Goal: Task Accomplishment & Management: Use online tool/utility

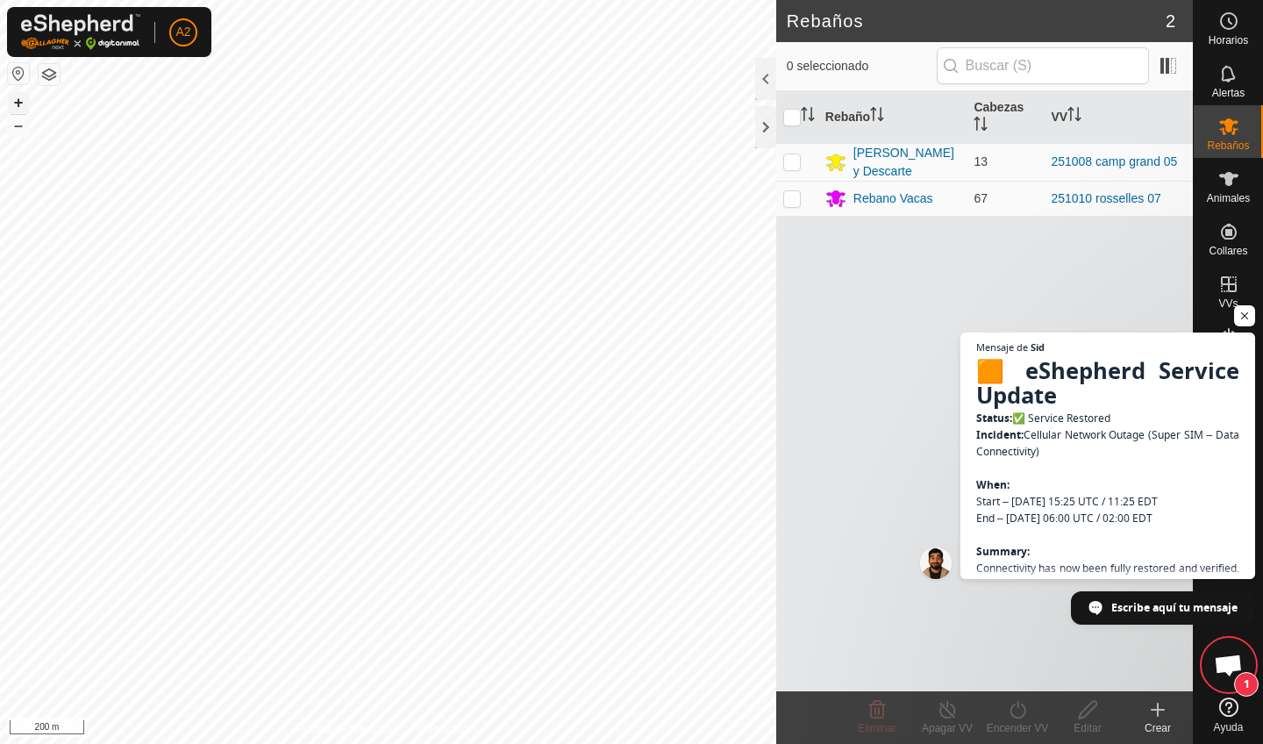
scroll to position [343, 0]
click at [18, 107] on button "+" at bounding box center [18, 102] width 21 height 21
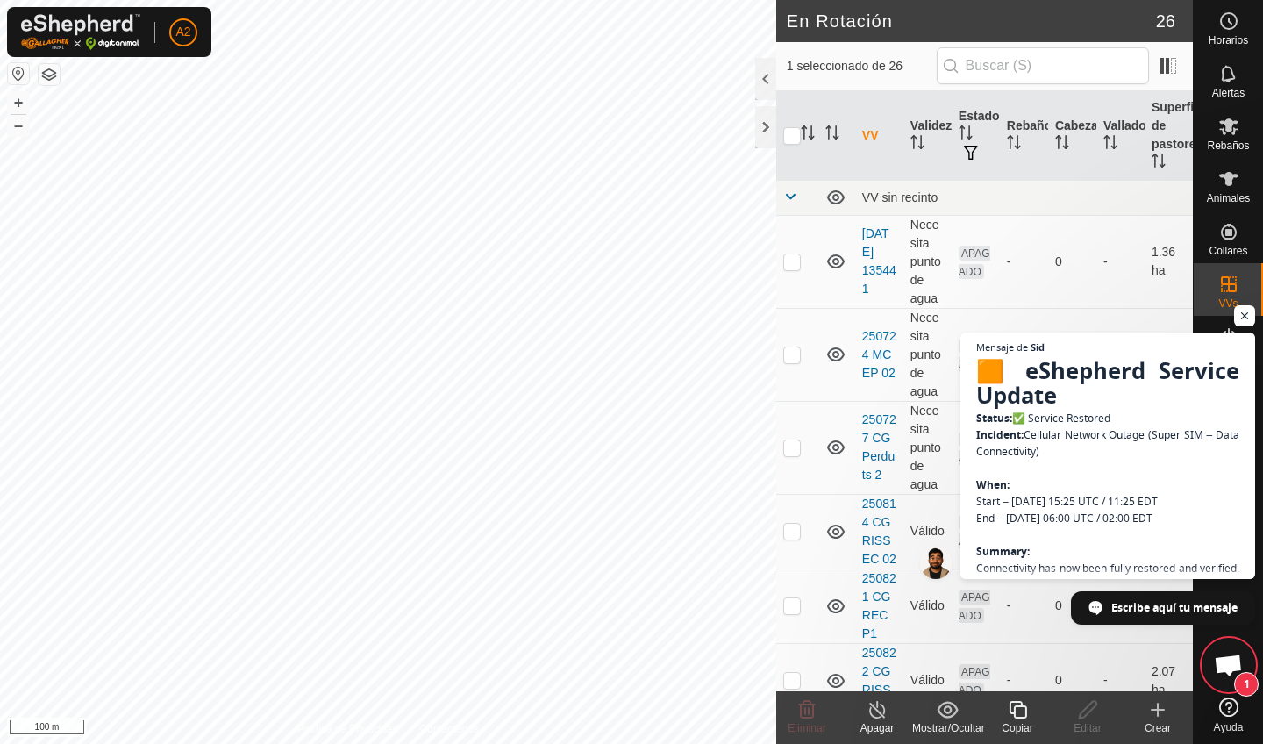
click at [1027, 721] on div "Copiar" at bounding box center [1017, 728] width 70 height 16
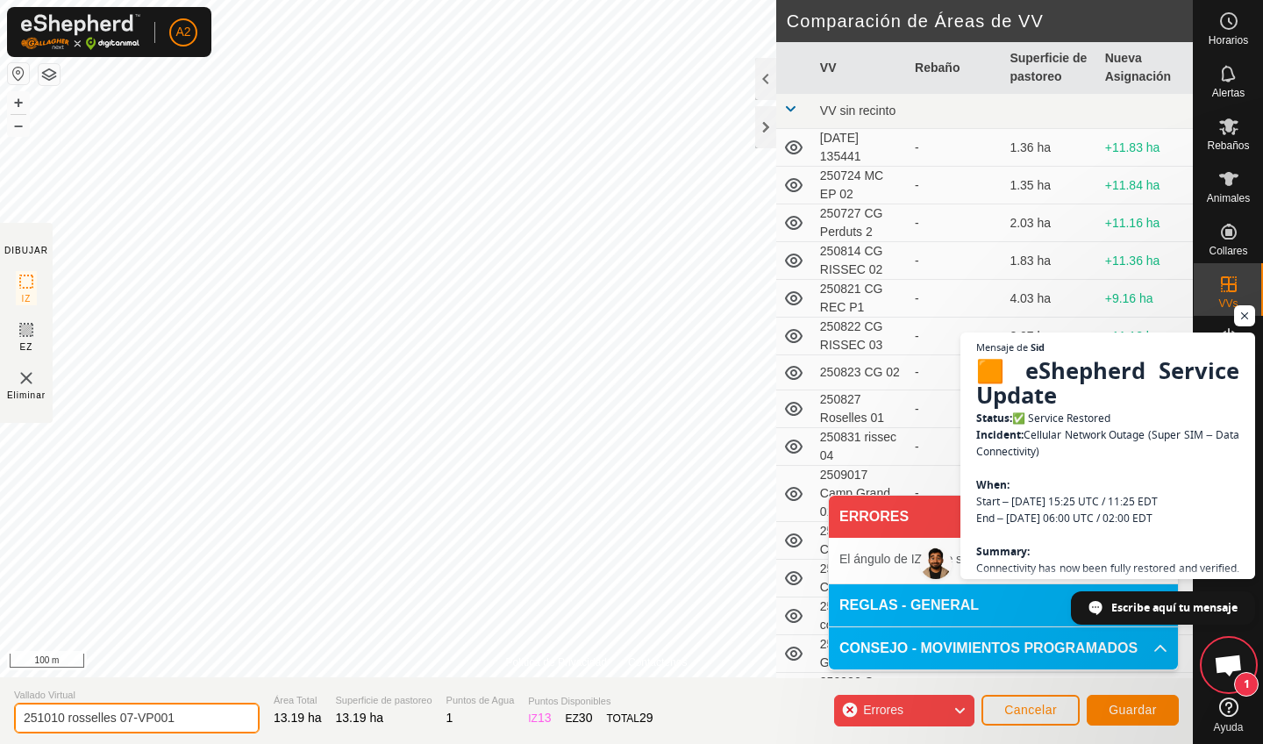
click at [185, 721] on input "251010 rosselles 07-VP001" at bounding box center [137, 717] width 246 height 31
click at [62, 720] on input "251010 rosselles 08" at bounding box center [137, 717] width 246 height 31
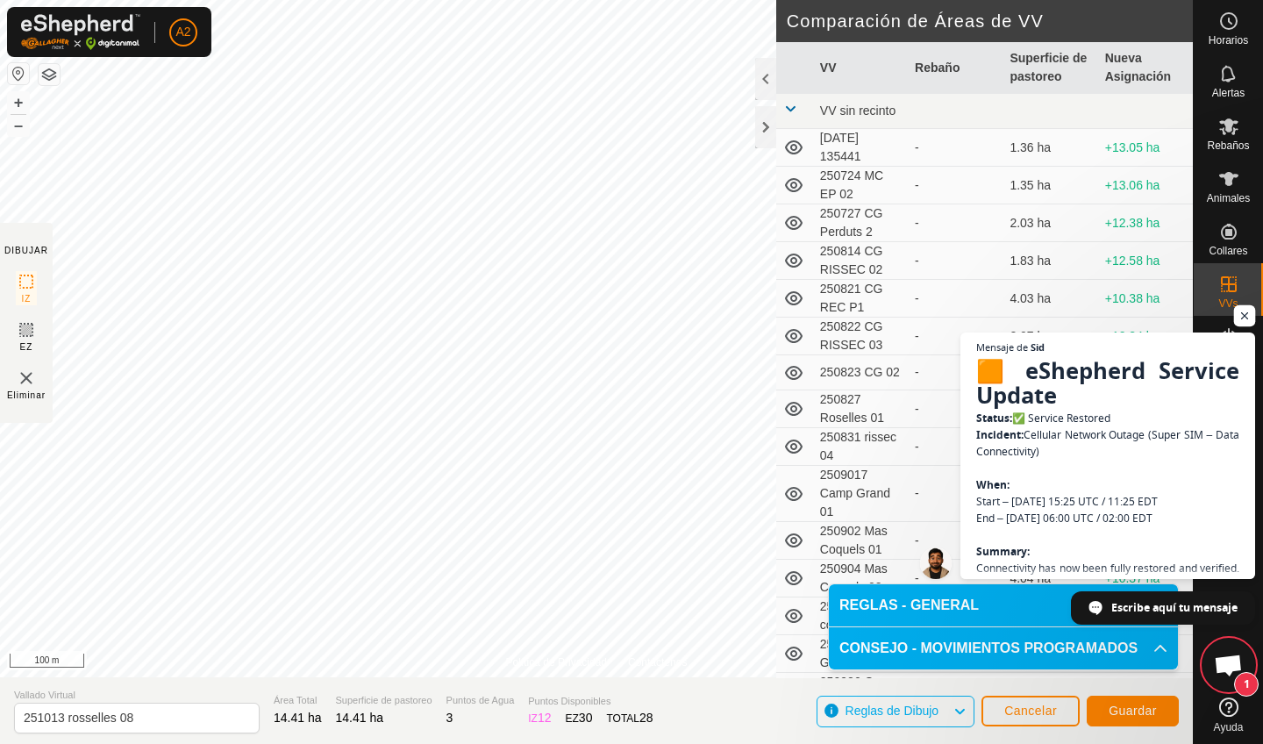
click at [1247, 314] on span "Chat abierto" at bounding box center [1245, 316] width 22 height 22
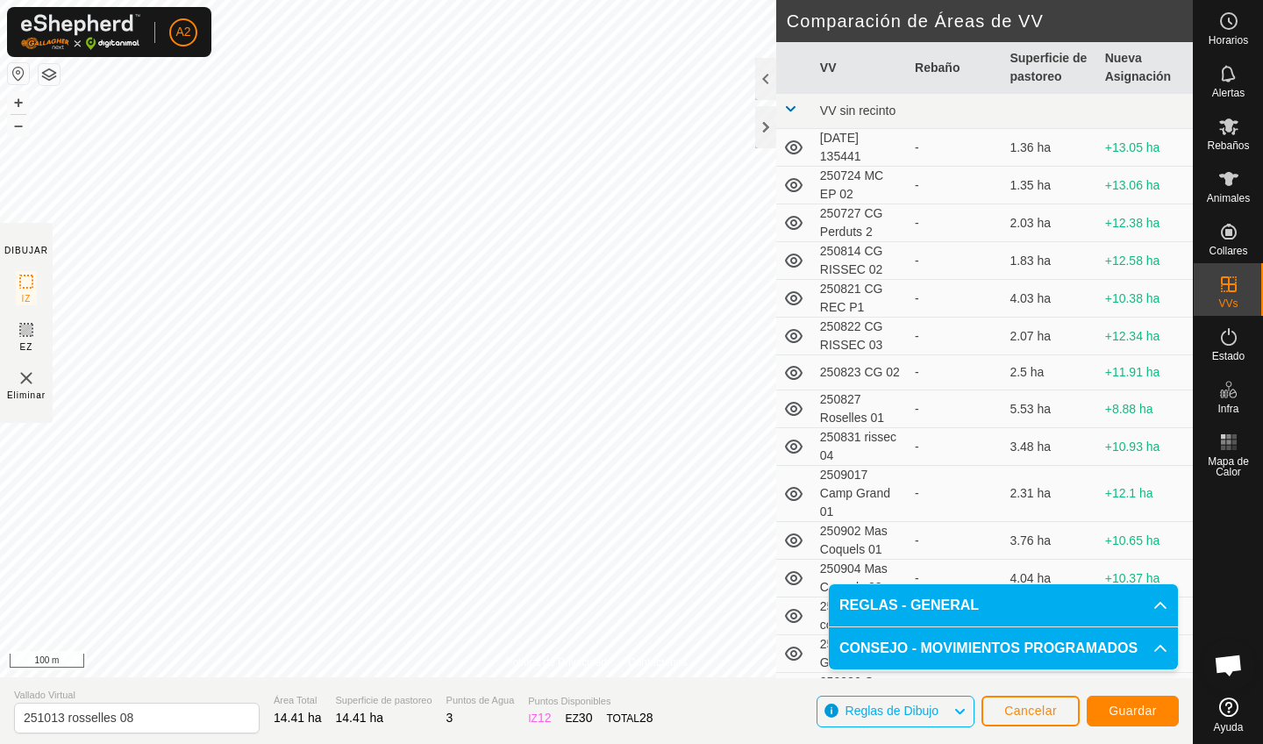
click at [790, 32] on header "Comparación de Áreas de VV" at bounding box center [984, 21] width 417 height 42
click at [164, 721] on input "251013 rosselles 08" at bounding box center [137, 717] width 246 height 31
type input "251013 camino rec"
click at [1131, 716] on span "Guardar" at bounding box center [1132, 710] width 48 height 14
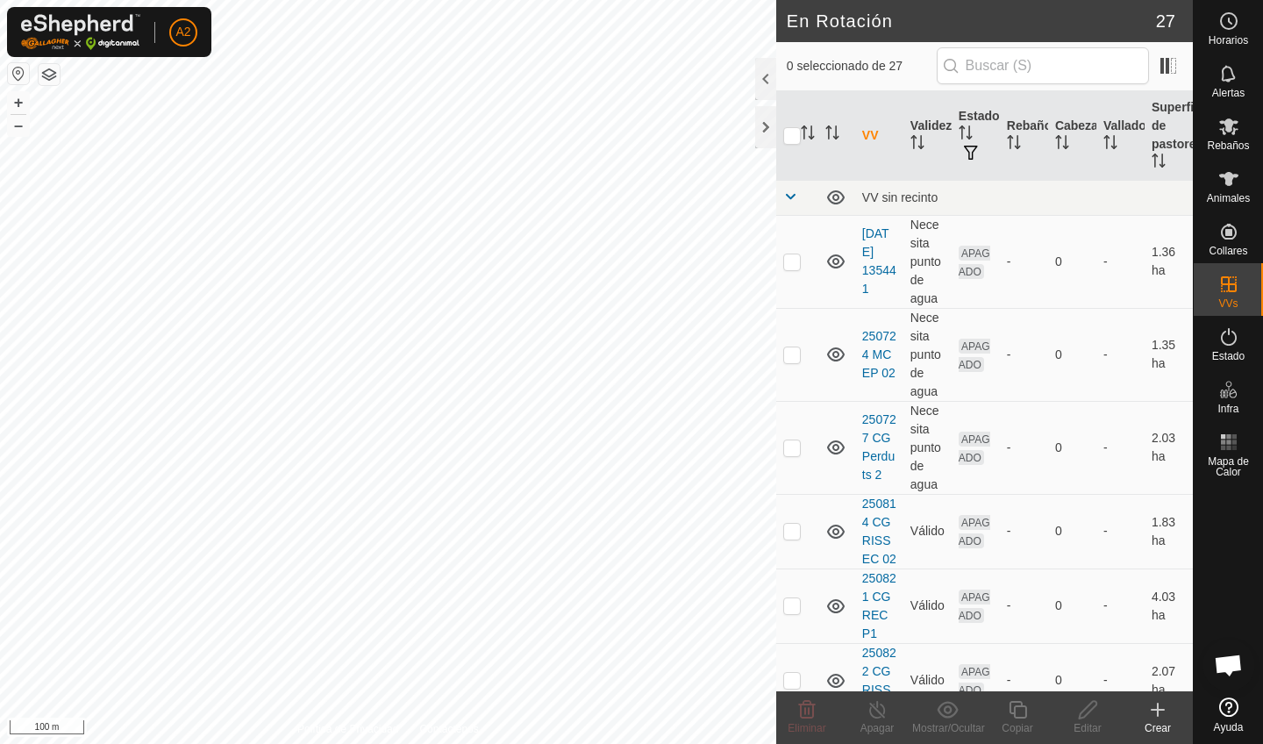
checkbox input "true"
click at [1092, 709] on icon at bounding box center [1088, 710] width 18 height 18
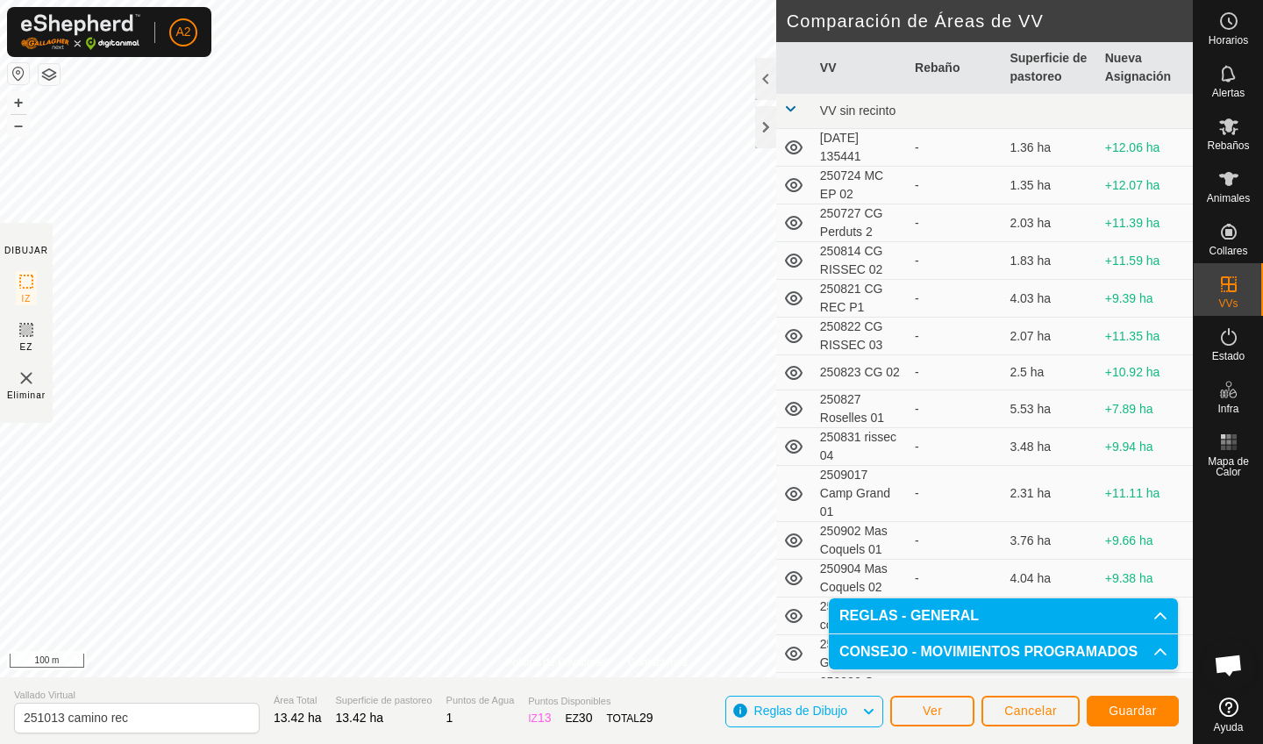
click at [1120, 716] on span "Guardar" at bounding box center [1132, 710] width 48 height 14
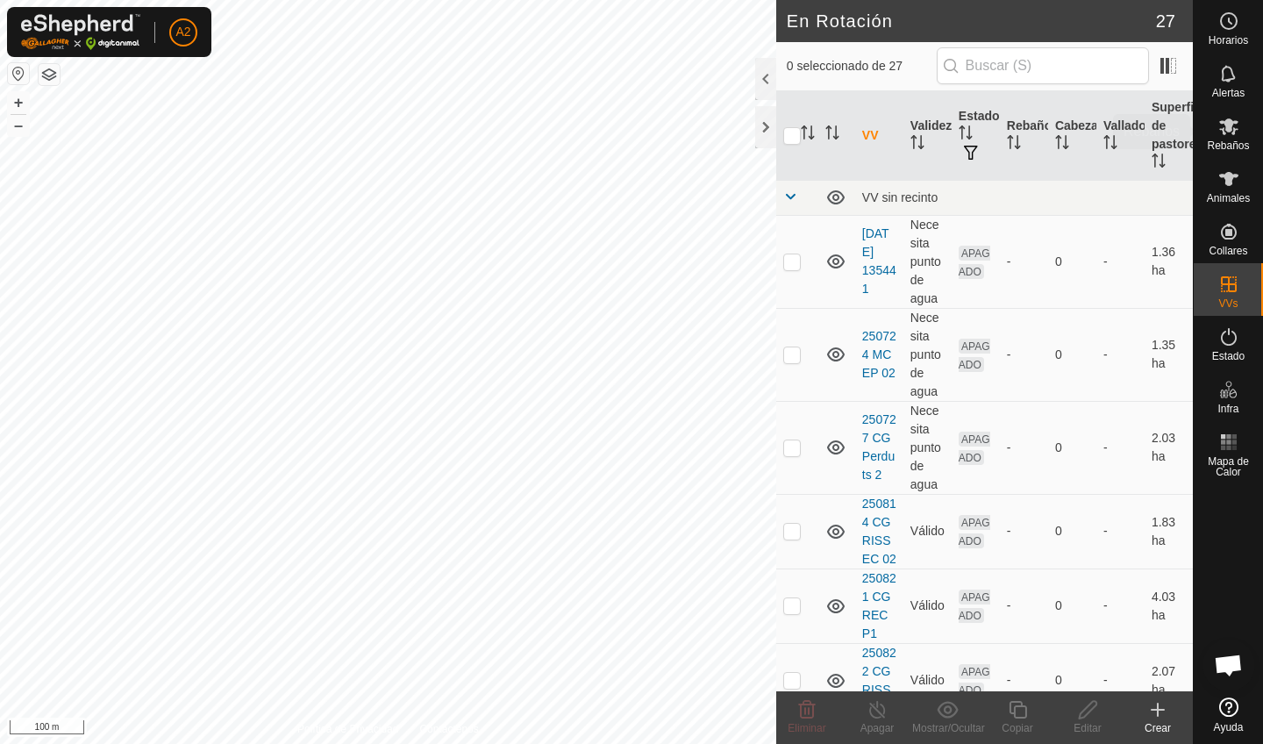
click at [1235, 146] on span "Rebaños" at bounding box center [1228, 145] width 42 height 11
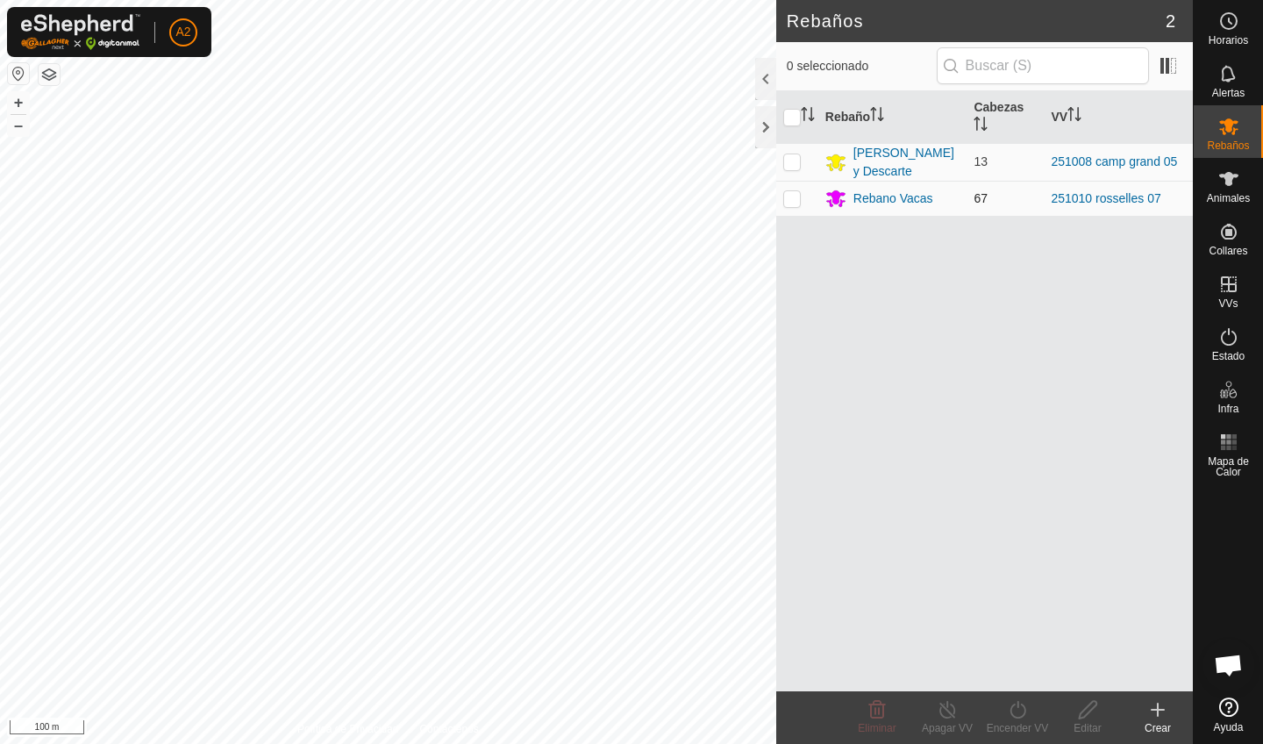
click at [794, 197] on p-checkbox at bounding box center [792, 198] width 18 height 14
checkbox input "true"
click at [1007, 719] on icon at bounding box center [1018, 709] width 22 height 21
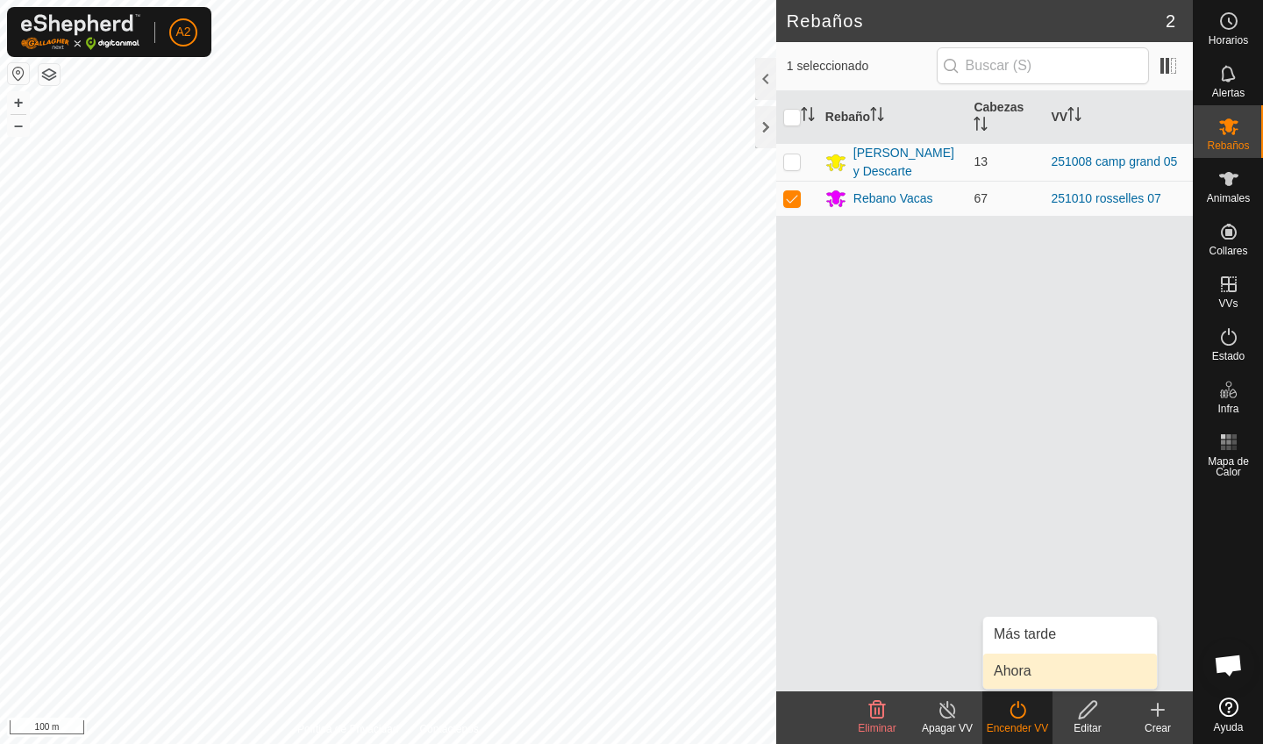
click at [1020, 677] on link "Ahora" at bounding box center [1070, 670] width 174 height 35
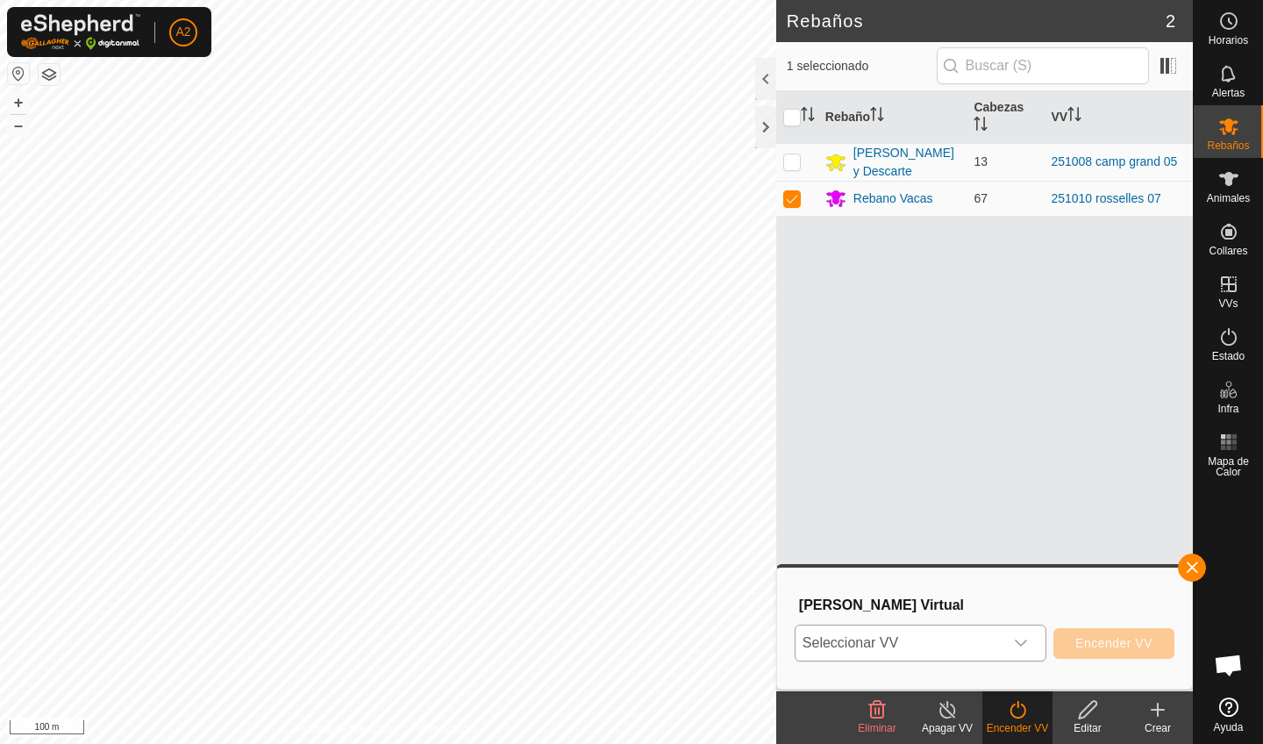
click at [944, 632] on span "Seleccionar VV" at bounding box center [899, 642] width 208 height 35
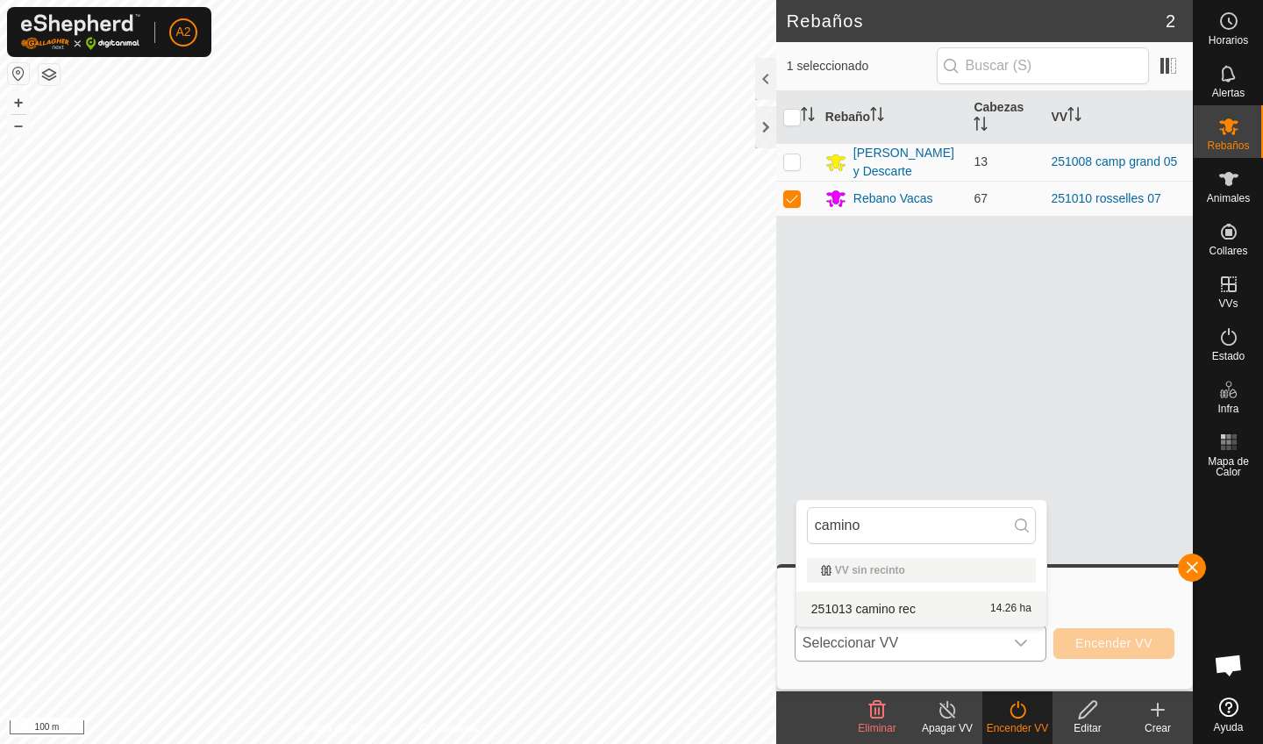
type input "camino"
click at [906, 609] on li "251013 camino rec 14.26 ha" at bounding box center [921, 608] width 250 height 35
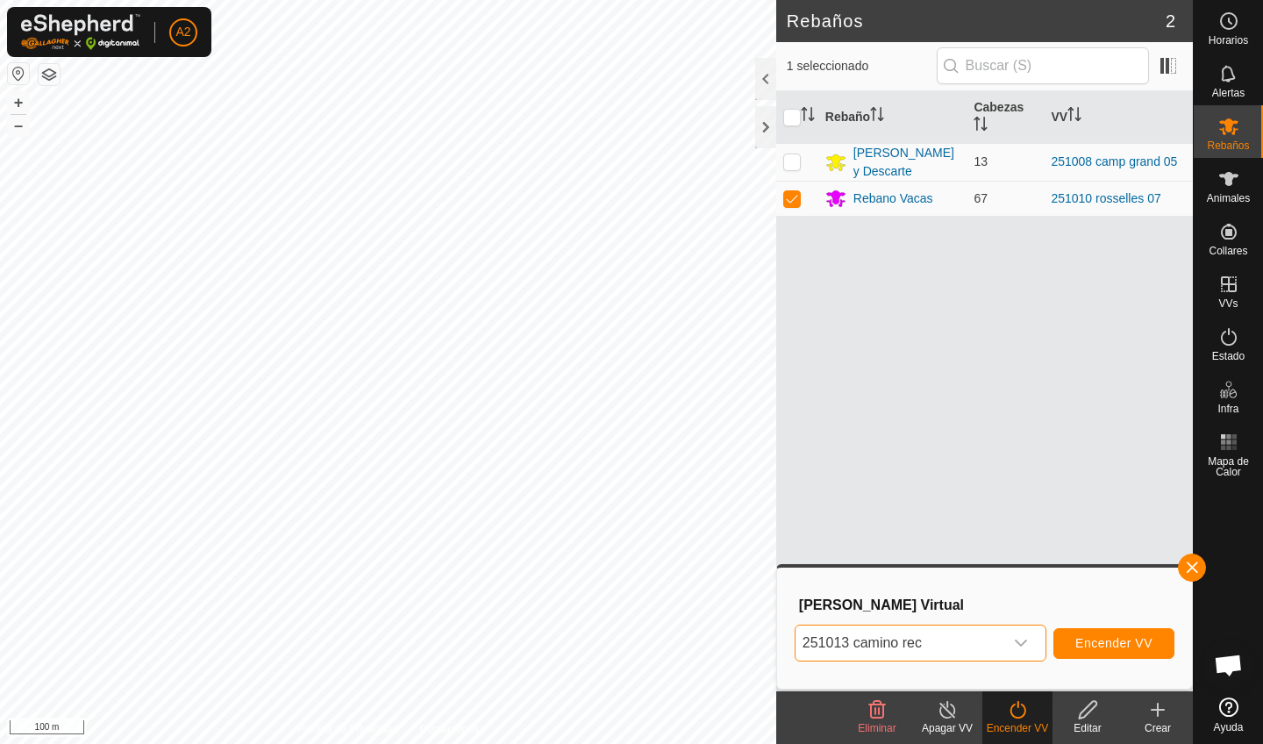
click at [1125, 644] on span "Encender VV" at bounding box center [1113, 643] width 77 height 14
click at [1113, 644] on span "Encender VV" at bounding box center [1113, 643] width 77 height 14
click at [1015, 637] on icon "dropdown trigger" at bounding box center [1021, 643] width 14 height 14
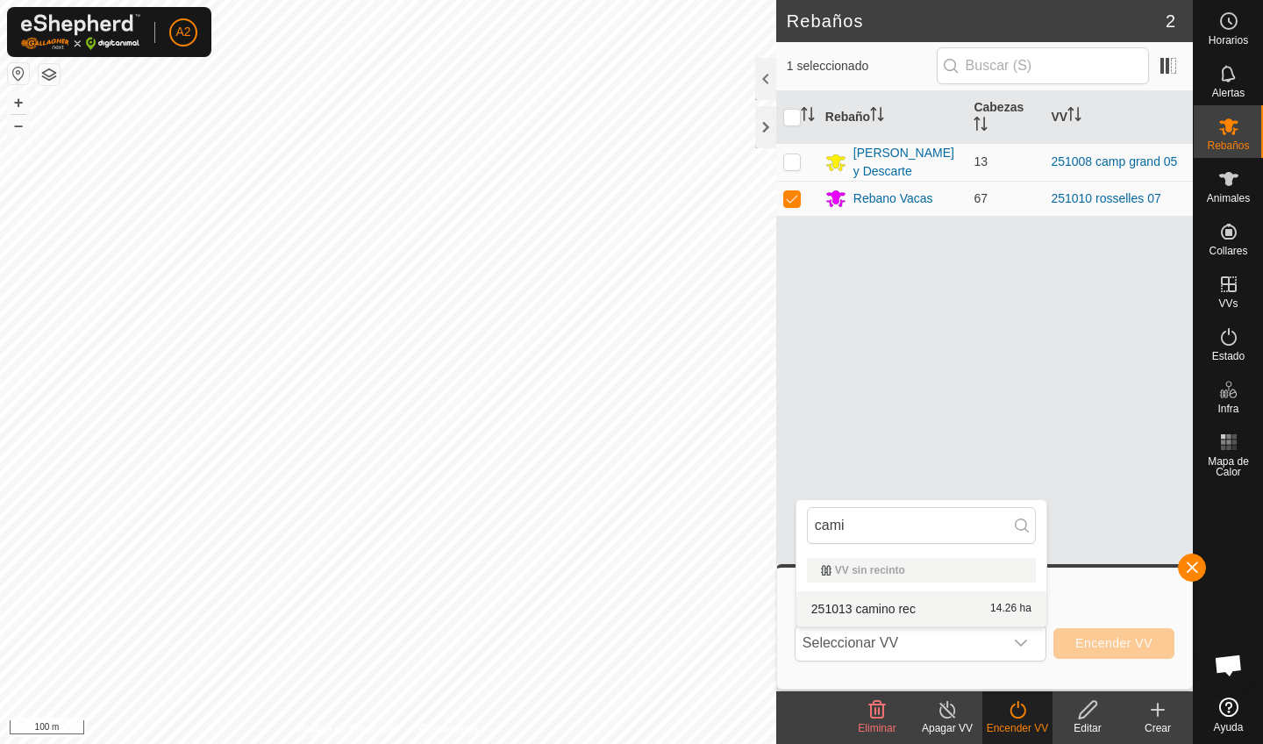
type input "cami"
click at [945, 617] on li "251013 camino rec 14.26 ha" at bounding box center [921, 608] width 250 height 35
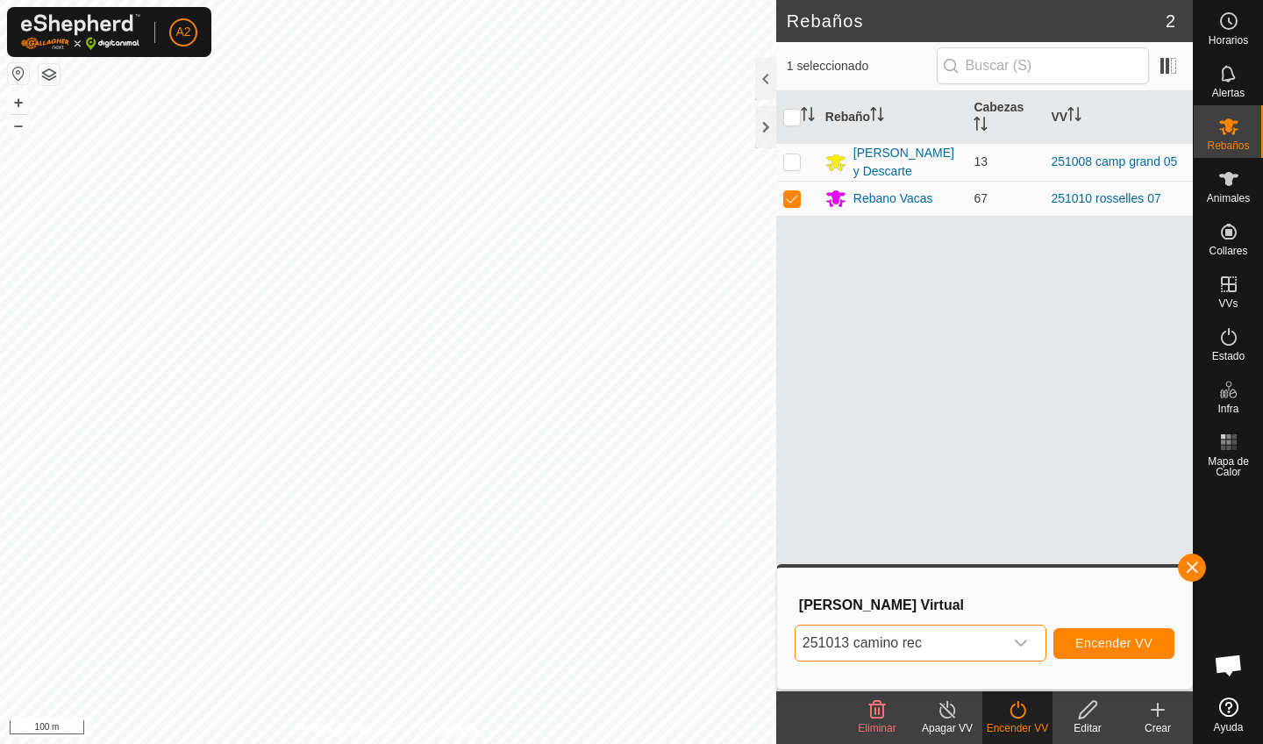
click at [1092, 641] on span "Encender VV" at bounding box center [1113, 643] width 77 height 14
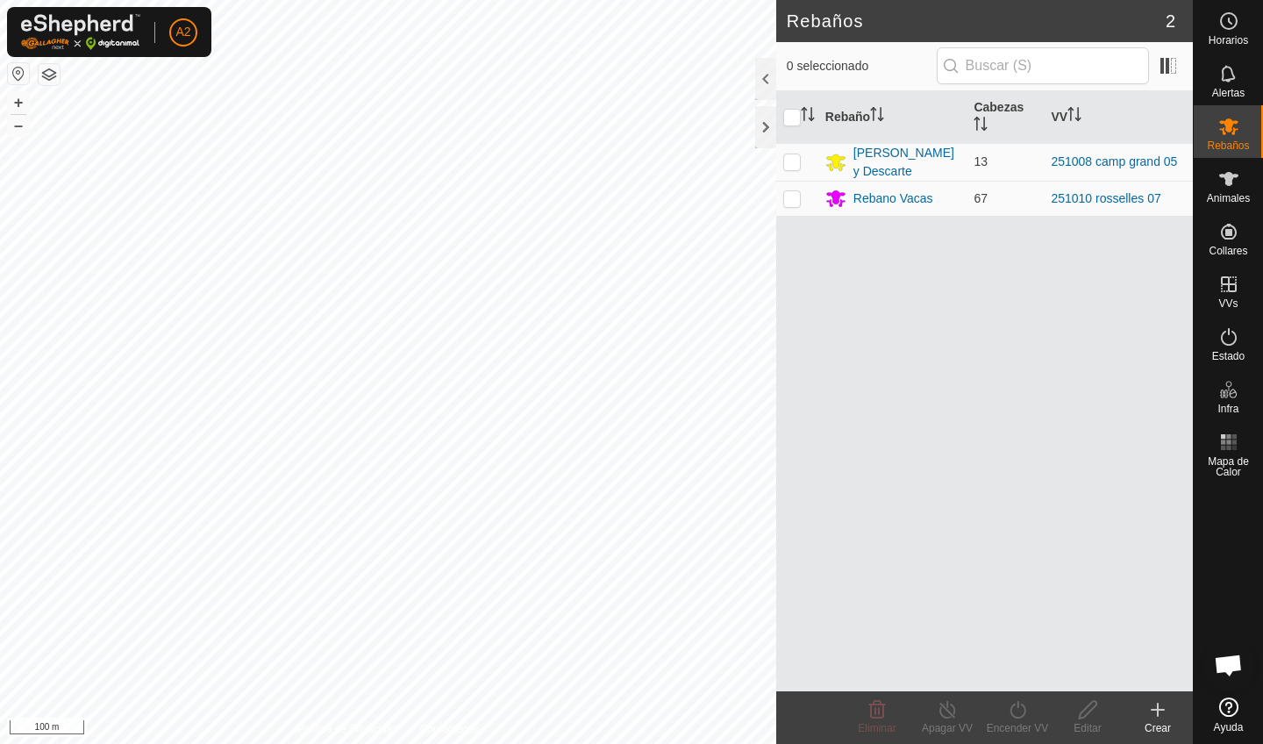
scroll to position [343, 0]
click at [799, 200] on p-checkbox at bounding box center [792, 198] width 18 height 14
checkbox input "true"
click at [1003, 716] on turn-on-svg-icon at bounding box center [1017, 709] width 70 height 21
